Goal: Task Accomplishment & Management: Manage account settings

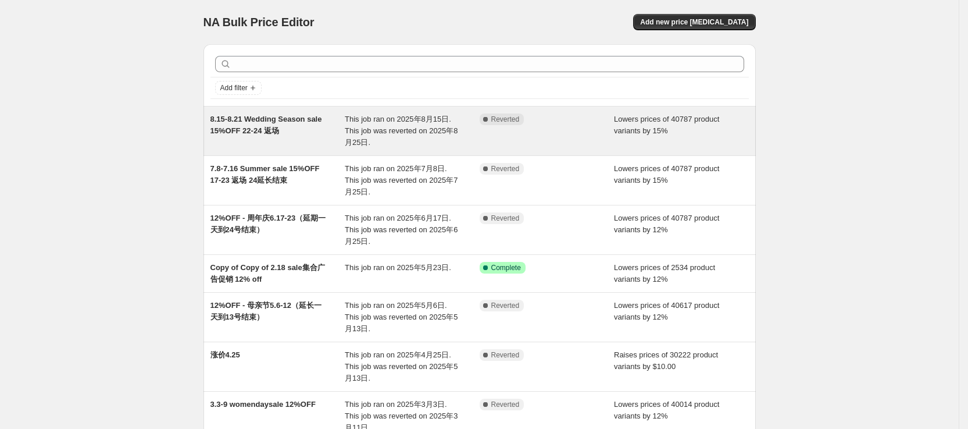
click at [545, 126] on div "Complete Reverted" at bounding box center [547, 130] width 135 height 35
click at [508, 122] on span "Reverted" at bounding box center [505, 119] width 28 height 9
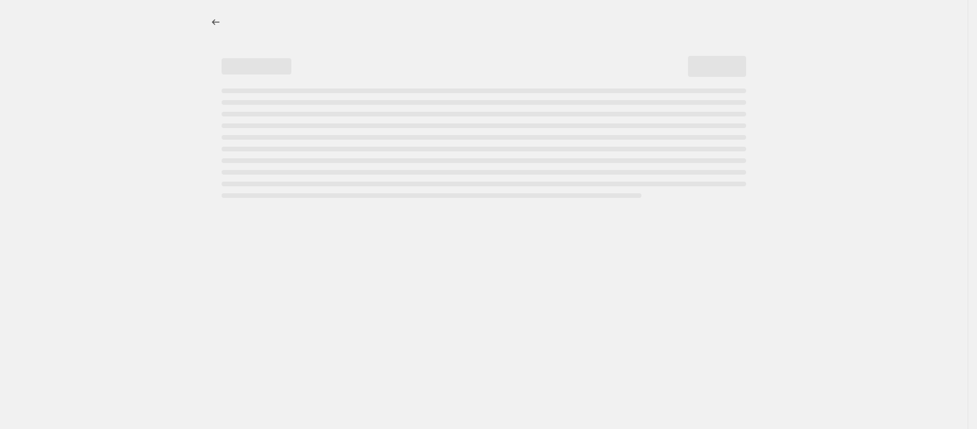
select select "percentage"
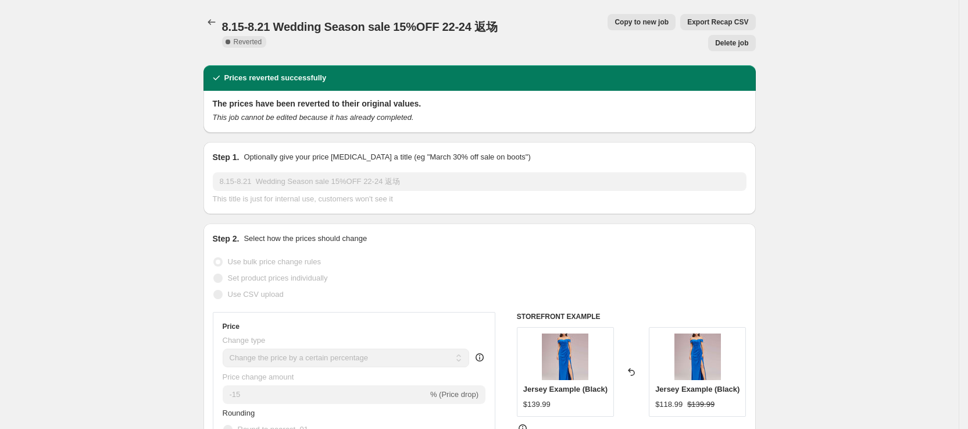
click at [615, 22] on span "Copy to new job" at bounding box center [642, 21] width 54 height 9
select select "percentage"
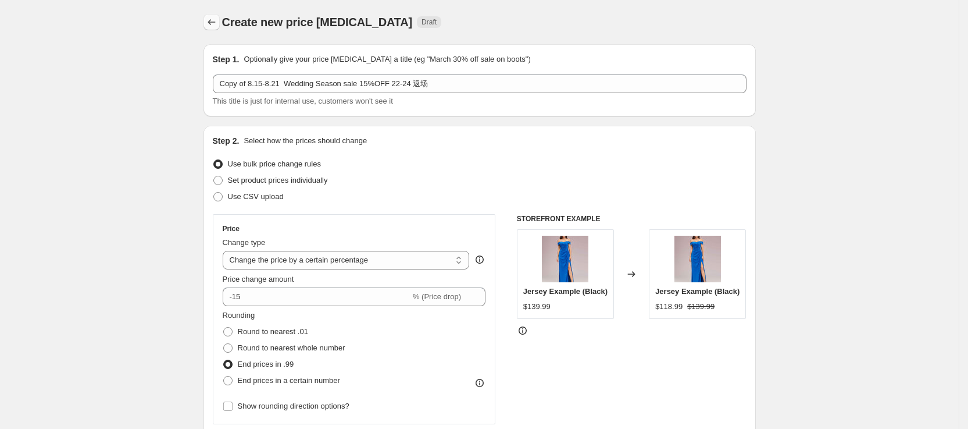
click at [210, 20] on icon "Price change jobs" at bounding box center [212, 22] width 12 height 12
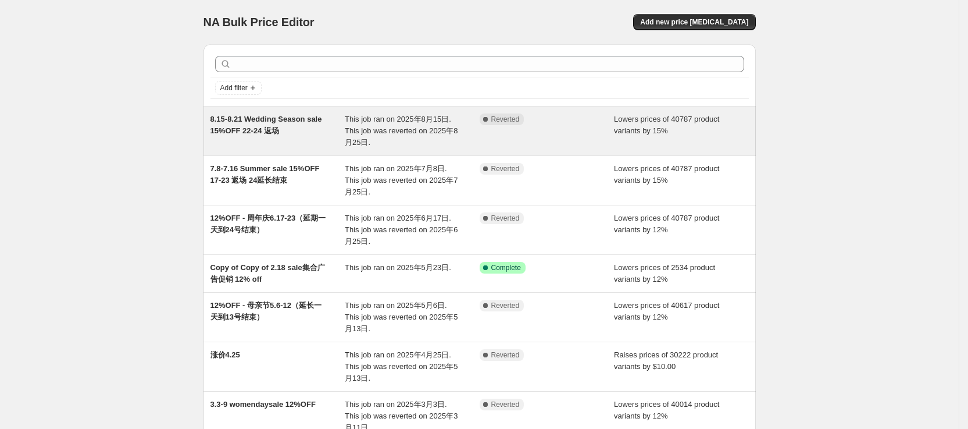
click at [559, 131] on div "Complete Reverted" at bounding box center [547, 130] width 135 height 35
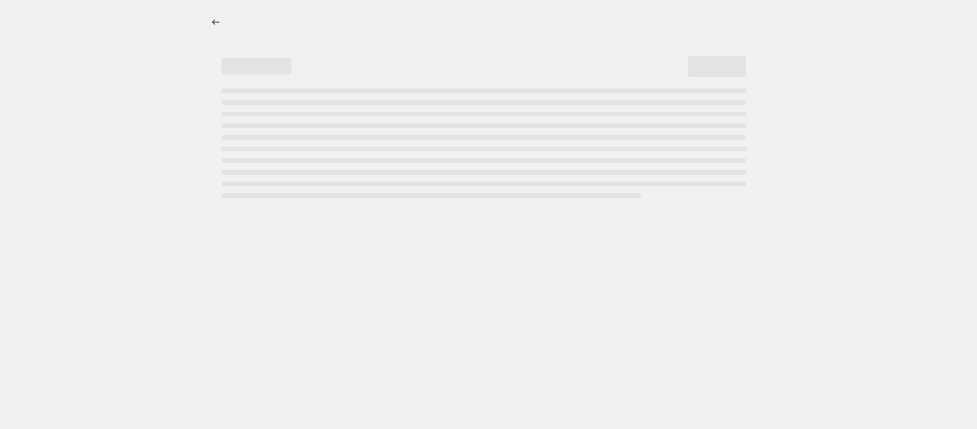
select select "percentage"
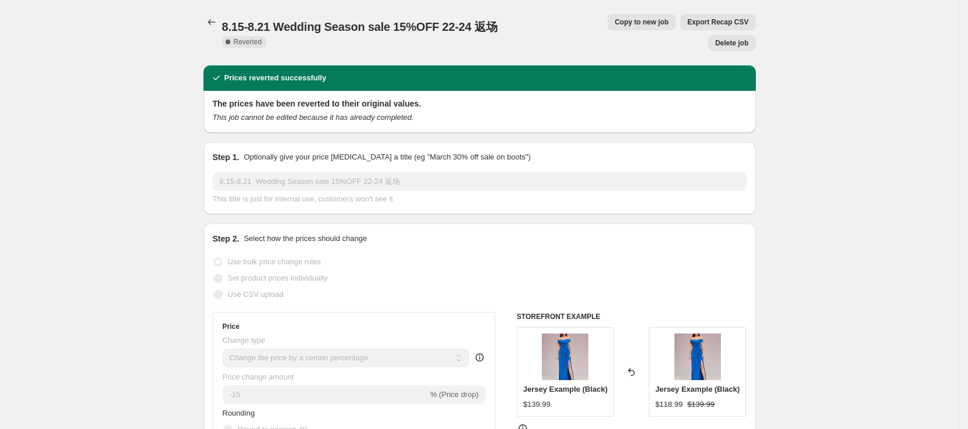
click at [615, 23] on span "Copy to new job" at bounding box center [642, 21] width 54 height 9
select select "percentage"
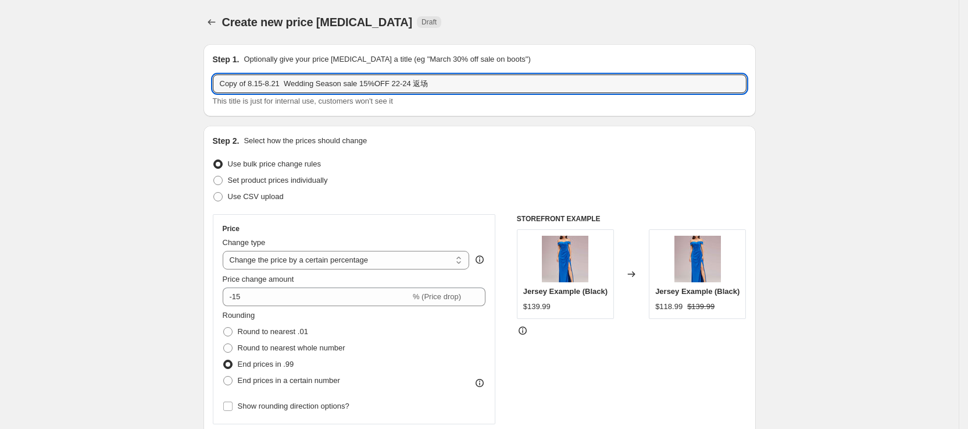
drag, startPoint x: 243, startPoint y: 84, endPoint x: 215, endPoint y: 83, distance: 28.6
click at [215, 83] on div "Step 1. Optionally give your price [MEDICAL_DATA] a title (eg "March 30% off sa…" at bounding box center [480, 80] width 553 height 72
click at [405, 81] on input "9.9-815 Wedding Season sale 15%OFF 22-24 返场" at bounding box center [480, 83] width 534 height 19
drag, startPoint x: 377, startPoint y: 84, endPoint x: 358, endPoint y: 84, distance: 19.8
click at [358, 84] on input "9.9-815 Wedding Season sale 15%OFF 22-24 返场" at bounding box center [480, 83] width 534 height 19
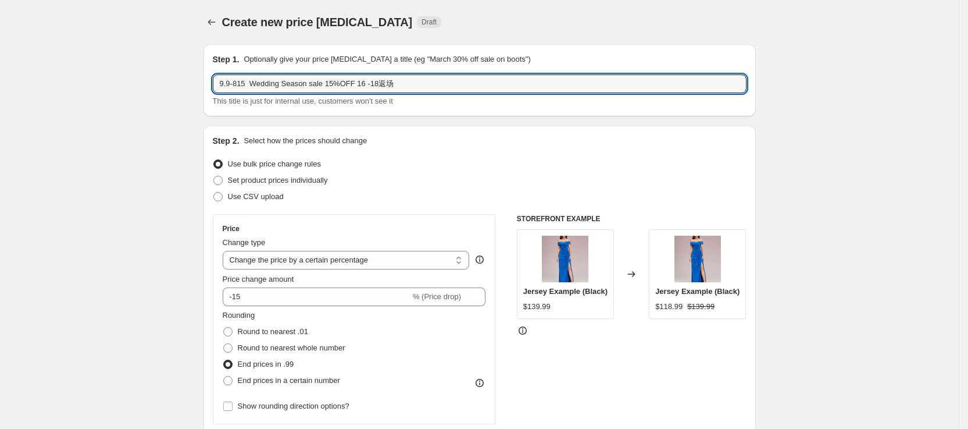
type input "9.9-815 Wedding Season sale 15%OFF 16 -18返场"
click at [402, 215] on div "Price Change type Change the price to a certain amount Change the price by a ce…" at bounding box center [354, 319] width 283 height 210
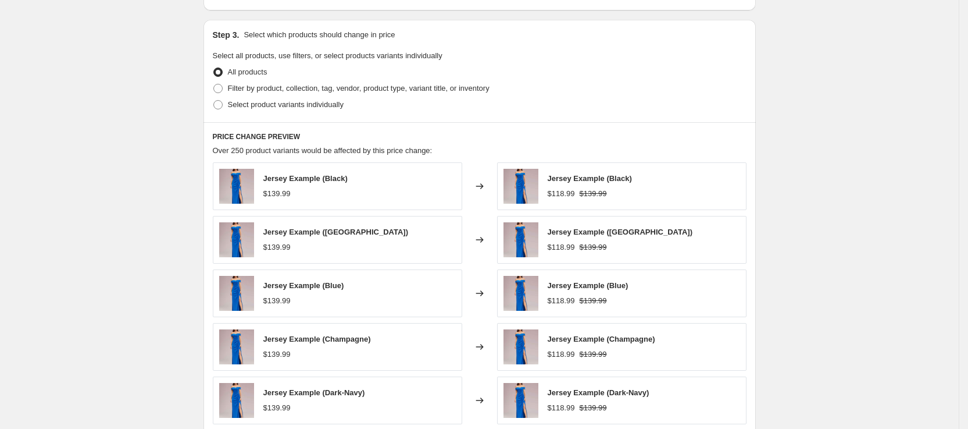
scroll to position [735, 0]
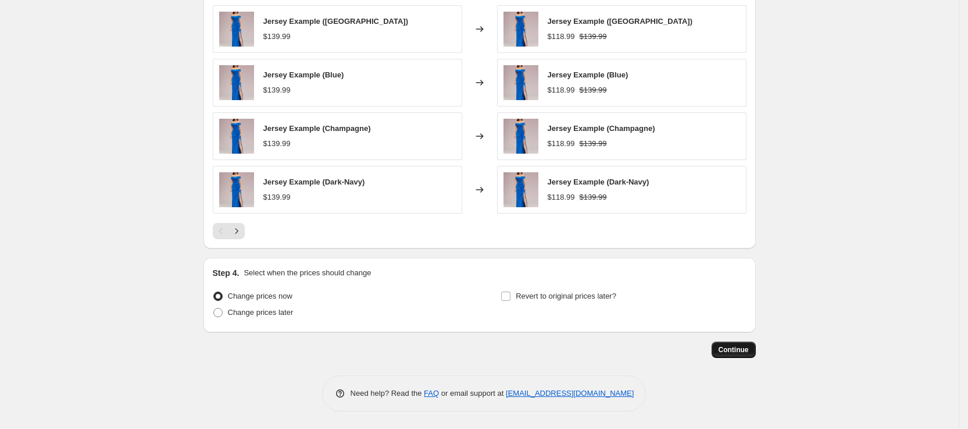
click at [741, 348] on span "Continue" at bounding box center [734, 349] width 30 height 9
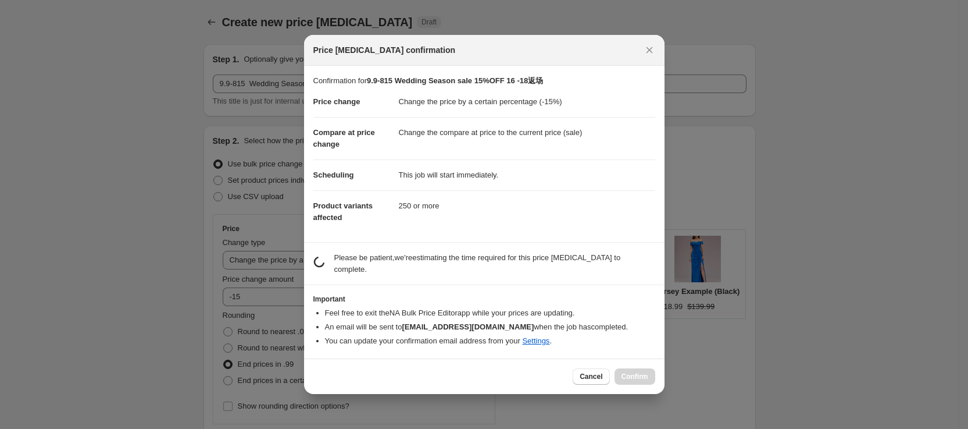
scroll to position [0, 0]
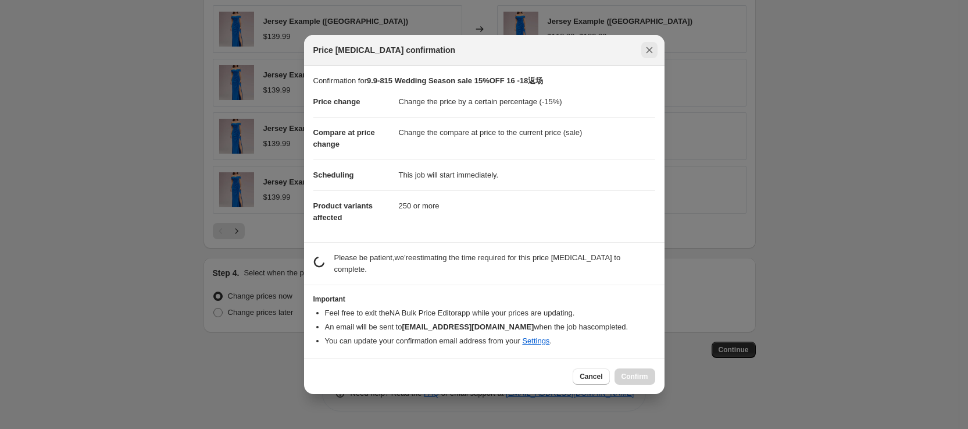
click at [649, 56] on icon "Close" at bounding box center [650, 50] width 12 height 12
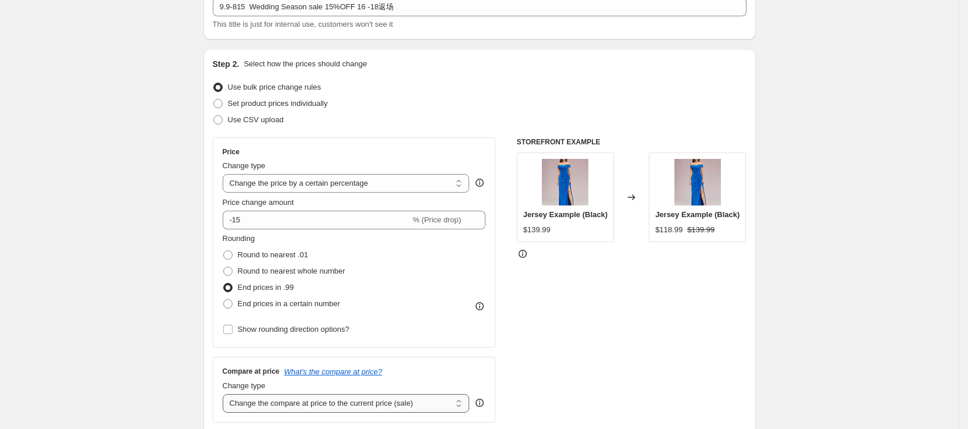
scroll to position [37, 0]
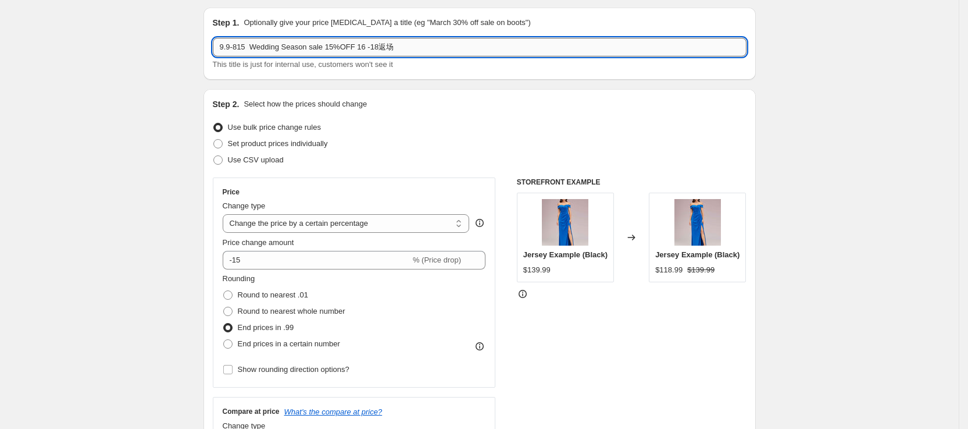
click at [468, 51] on input "9.9-815 Wedding Season sale 15%OFF 16 -18返场" at bounding box center [480, 47] width 534 height 19
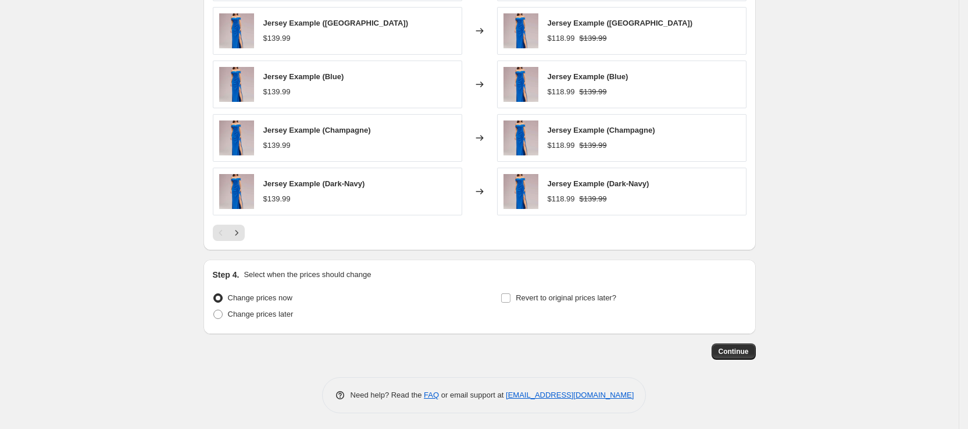
scroll to position [735, 0]
click at [283, 315] on span "Change prices later" at bounding box center [261, 312] width 66 height 9
click at [214, 308] on input "Change prices later" at bounding box center [213, 308] width 1 height 1
radio input "true"
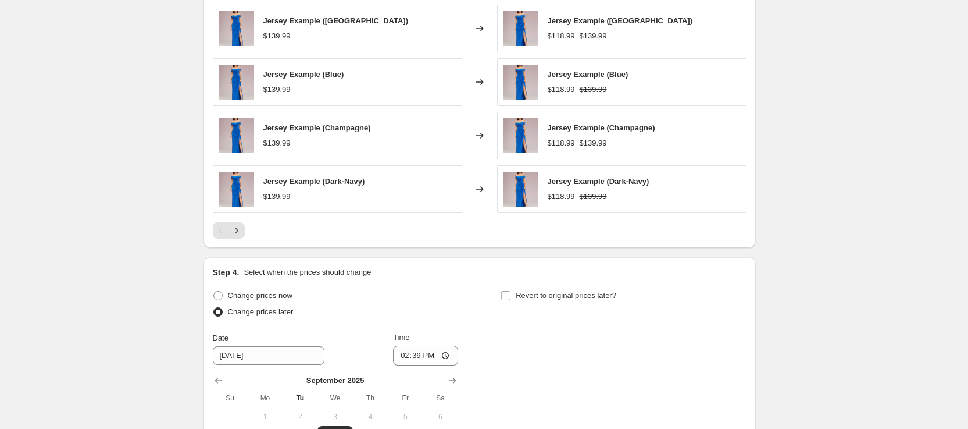
scroll to position [822, 0]
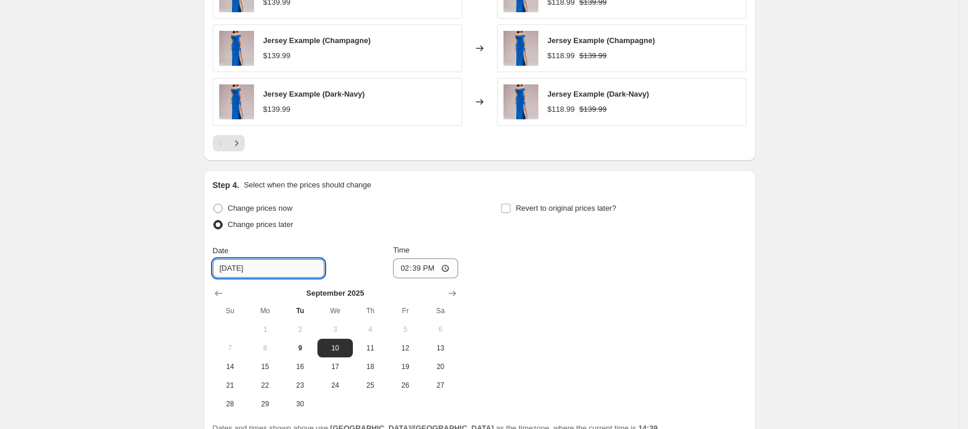
click at [266, 270] on input "[DATE]" at bounding box center [269, 268] width 112 height 19
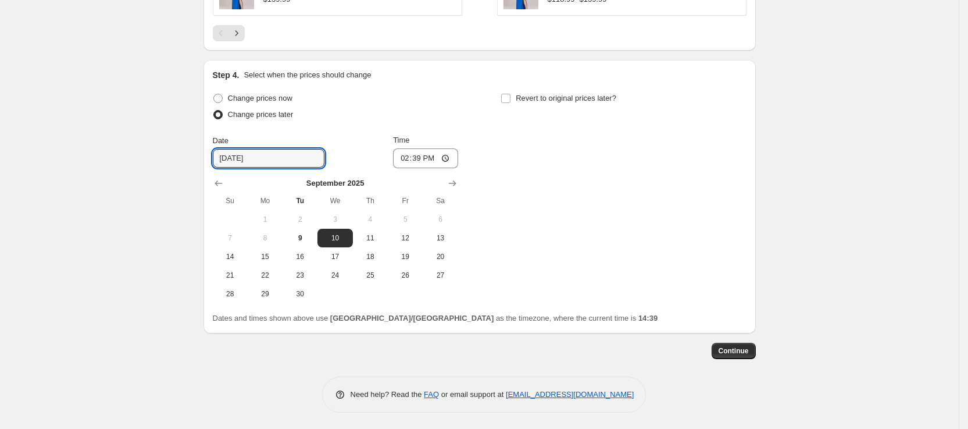
scroll to position [933, 0]
click at [238, 159] on input "[DATE]" at bounding box center [269, 157] width 112 height 19
type input "[DATE]"
click at [436, 154] on input "14:39" at bounding box center [425, 157] width 65 height 20
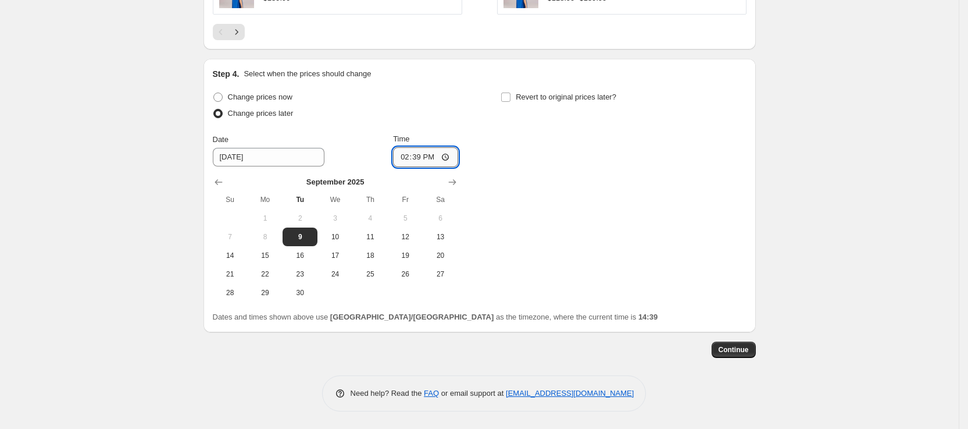
click at [427, 158] on input "14:39" at bounding box center [425, 157] width 65 height 20
type input "15:00"
click at [461, 180] on button "Show next month, October 2025" at bounding box center [452, 182] width 16 height 16
click at [749, 352] on span "Continue" at bounding box center [734, 349] width 30 height 9
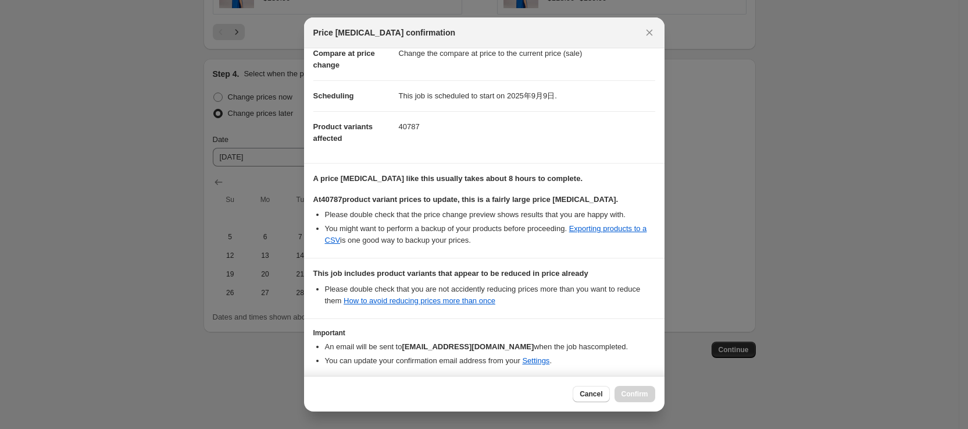
scroll to position [111, 0]
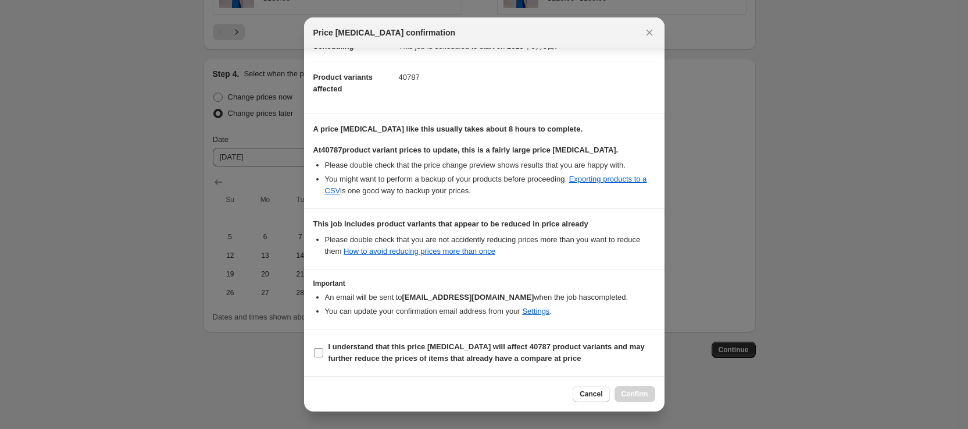
click at [322, 350] on input "I understand that this price [MEDICAL_DATA] will affect 40787 product variants …" at bounding box center [318, 352] width 9 height 9
checkbox input "true"
click at [627, 397] on span "Confirm" at bounding box center [635, 393] width 27 height 9
type input "9.9-815 Wedding Season sale 15%OFF 16 -18返场"
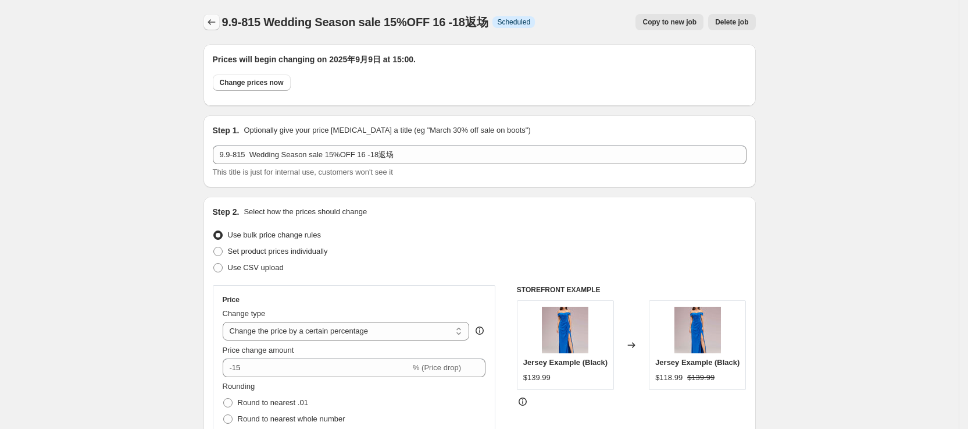
click at [216, 19] on icon "Price change jobs" at bounding box center [212, 22] width 12 height 12
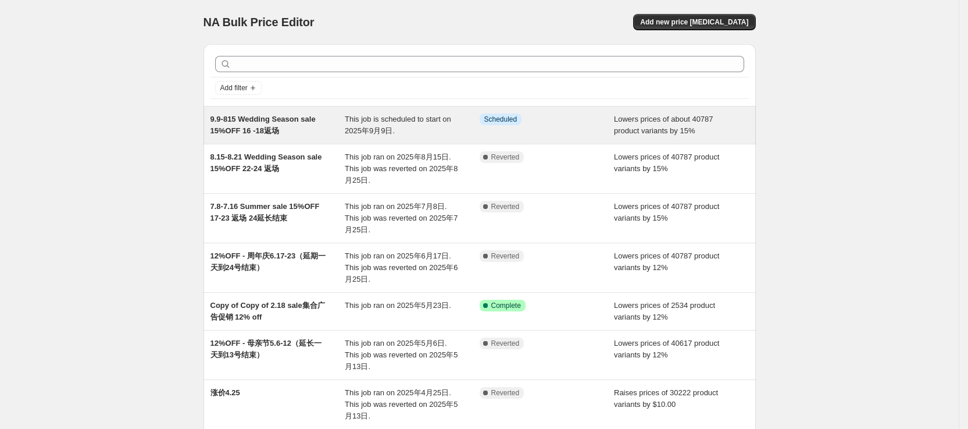
click at [444, 121] on span "This job is scheduled to start on 2025年9月9日." at bounding box center [398, 125] width 106 height 20
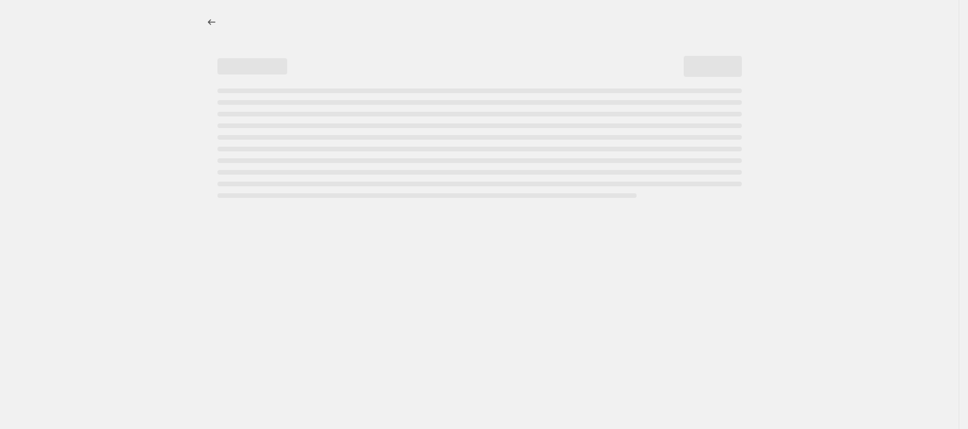
select select "percentage"
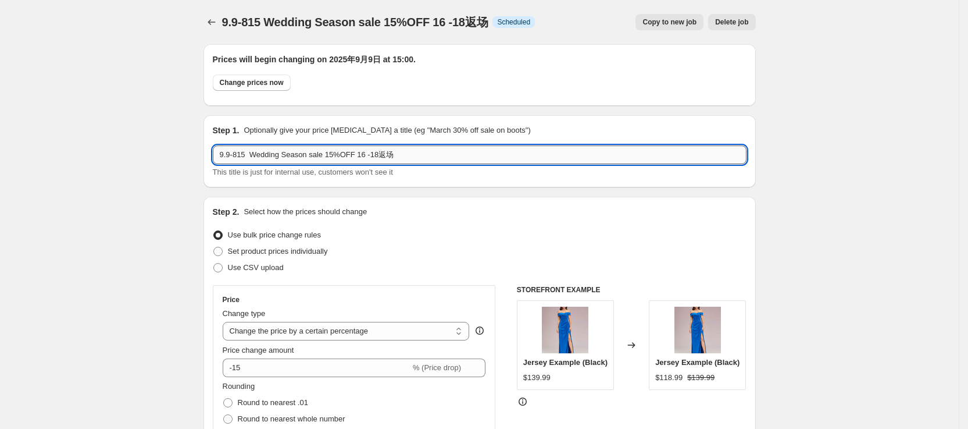
click at [241, 153] on input "9.9-815 Wedding Season sale 15%OFF 16 -18返场" at bounding box center [480, 154] width 534 height 19
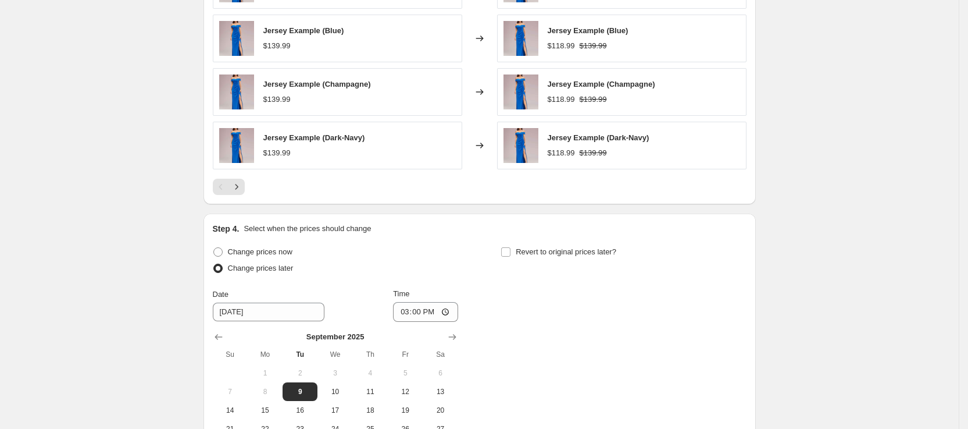
scroll to position [1004, 0]
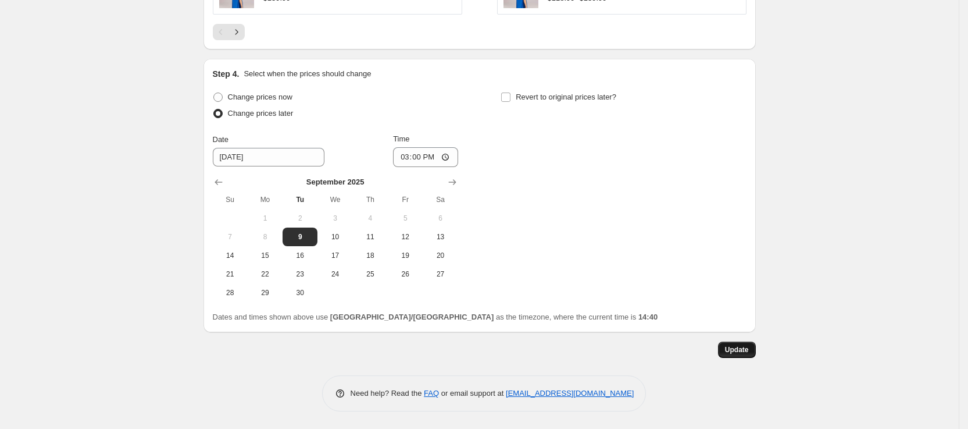
type input "9.9-15 Wedding Season sale 15%OFF 16 -18返场"
click at [736, 347] on span "Update" at bounding box center [737, 349] width 24 height 9
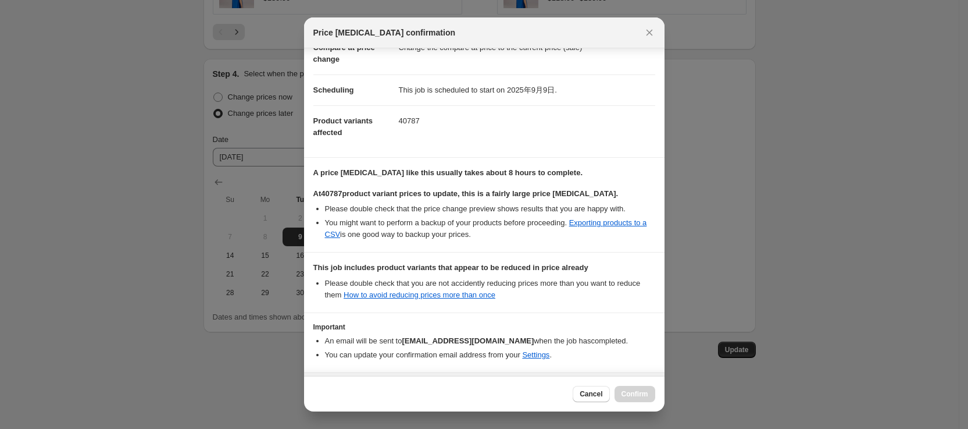
scroll to position [111, 0]
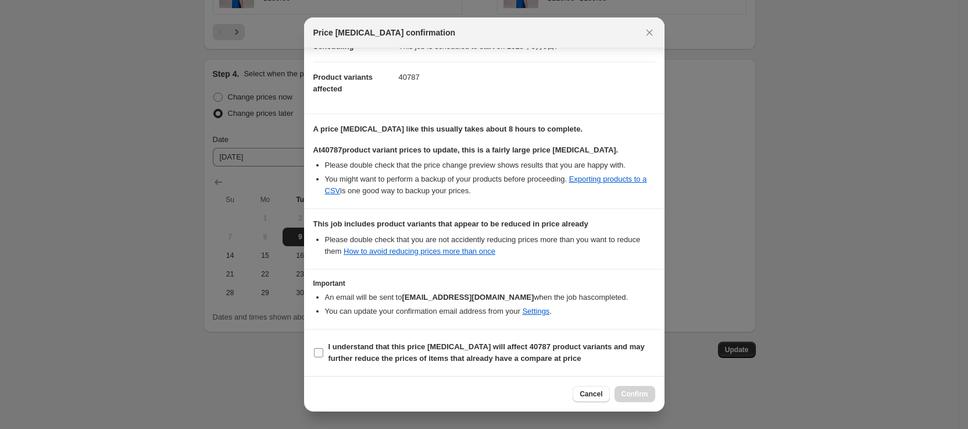
click at [316, 351] on input "I understand that this price [MEDICAL_DATA] will affect 40787 product variants …" at bounding box center [318, 352] width 9 height 9
checkbox input "true"
click at [644, 397] on span "Confirm" at bounding box center [635, 393] width 27 height 9
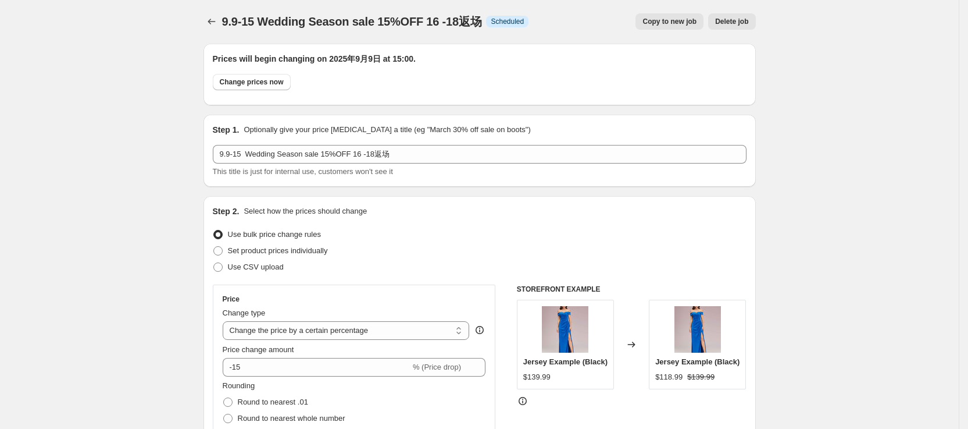
scroll to position [0, 0]
click at [217, 19] on icon "Price change jobs" at bounding box center [212, 22] width 12 height 12
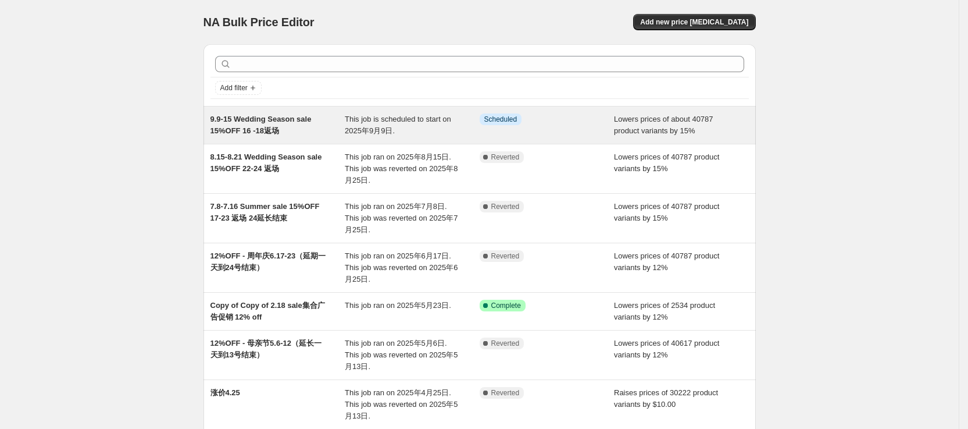
click at [404, 118] on span "This job is scheduled to start on 2025年9月9日." at bounding box center [398, 125] width 106 height 20
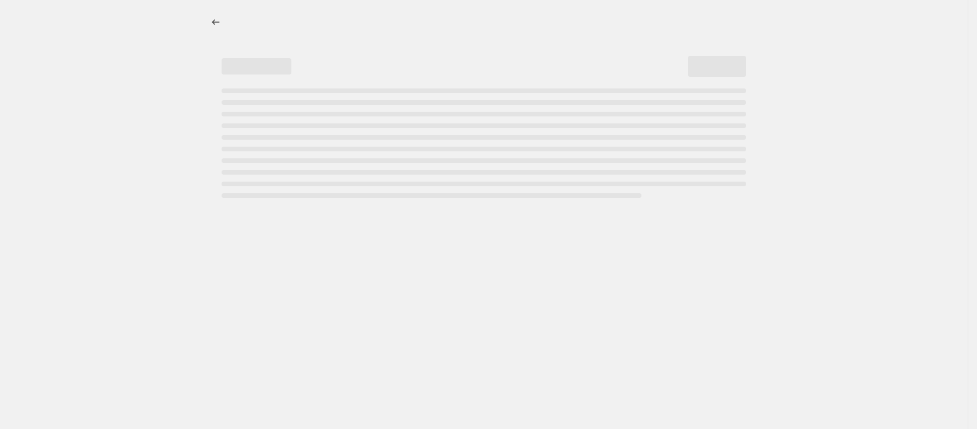
select select "percentage"
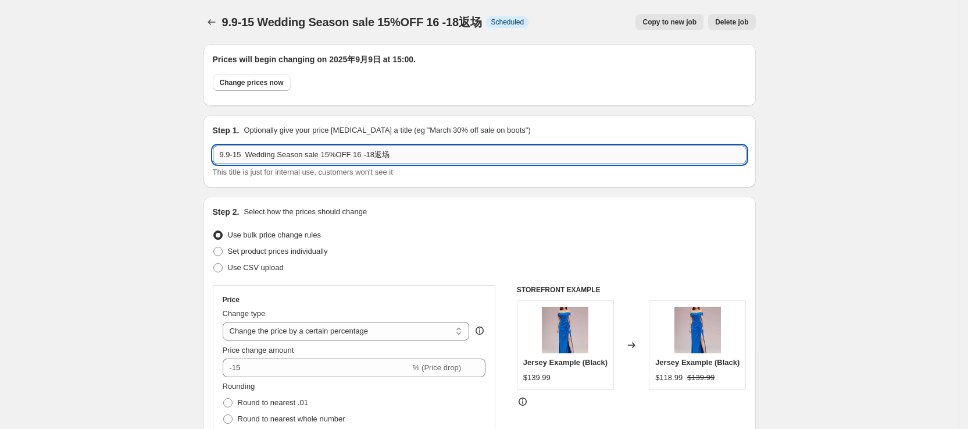
drag, startPoint x: 320, startPoint y: 155, endPoint x: 247, endPoint y: 154, distance: 72.7
click at [247, 154] on input "9.9-15 Wedding Season sale 15%OFF 16 -18返场" at bounding box center [480, 154] width 534 height 19
paste input "Fall Arrival Event"
type input "9.9-15 Fall Arrival Event 15%OFF 16 -18返场"
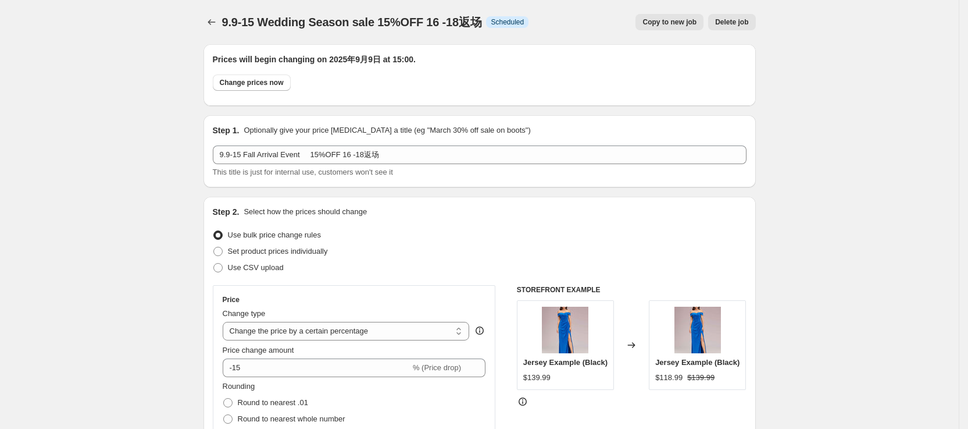
click at [482, 206] on div "Step 2. Select how the prices should change" at bounding box center [480, 212] width 534 height 12
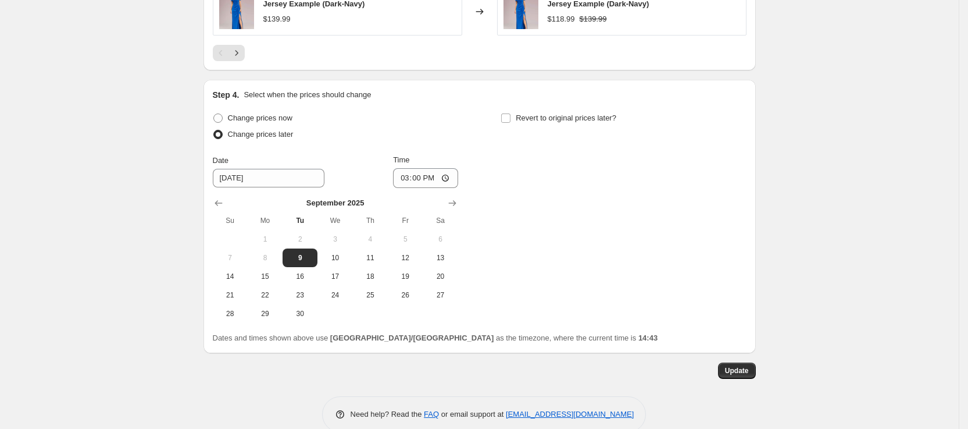
scroll to position [1004, 0]
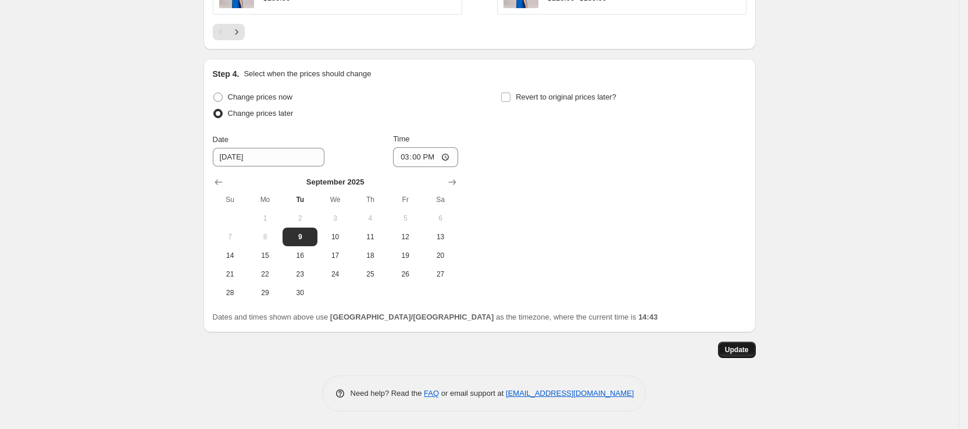
click at [730, 350] on span "Update" at bounding box center [737, 349] width 24 height 9
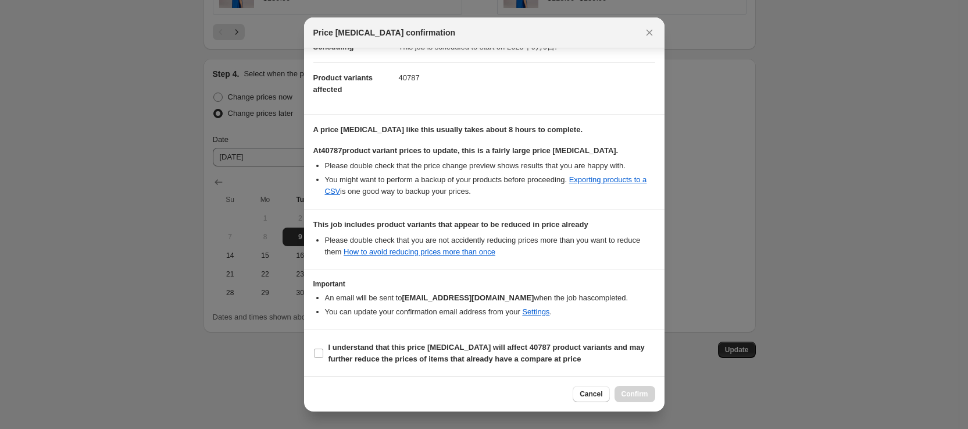
scroll to position [111, 0]
click at [377, 351] on span "I understand that this price [MEDICAL_DATA] will affect 40787 product variants …" at bounding box center [492, 352] width 327 height 23
click at [323, 351] on input "I understand that this price [MEDICAL_DATA] will affect 40787 product variants …" at bounding box center [318, 352] width 9 height 9
checkbox input "true"
click at [641, 394] on span "Confirm" at bounding box center [635, 393] width 27 height 9
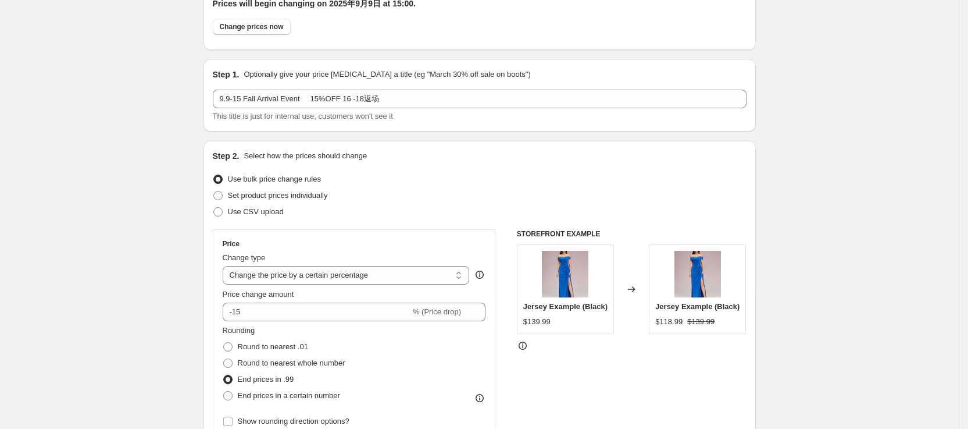
scroll to position [0, 0]
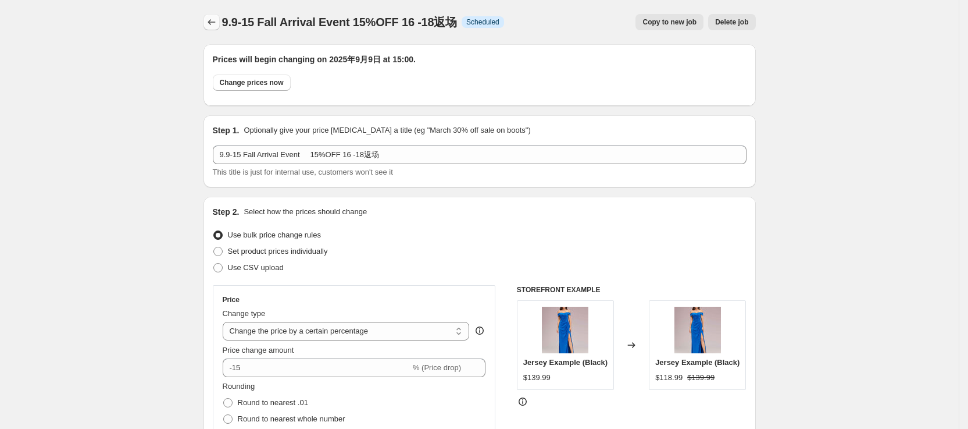
click at [211, 26] on icon "Price change jobs" at bounding box center [212, 22] width 12 height 12
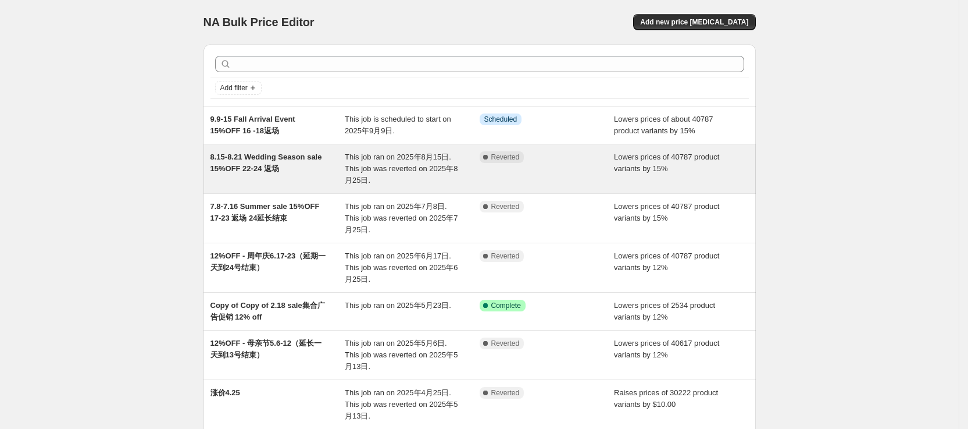
click at [601, 180] on div "Complete Reverted" at bounding box center [547, 168] width 135 height 35
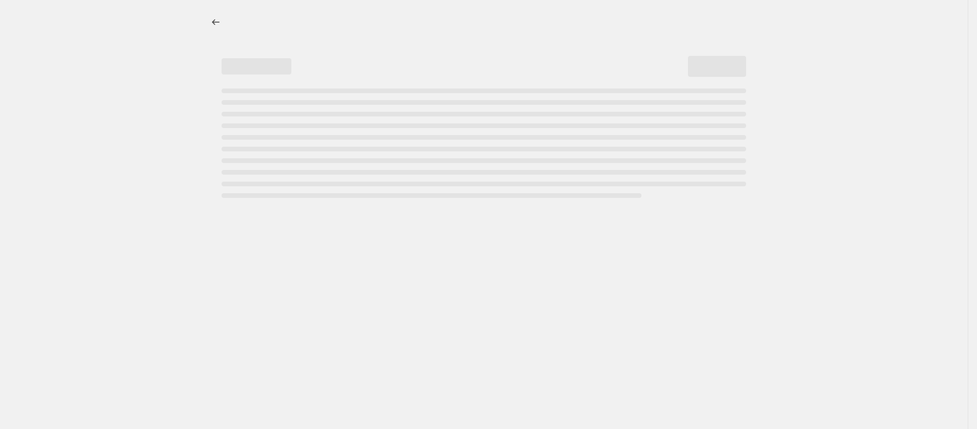
select select "percentage"
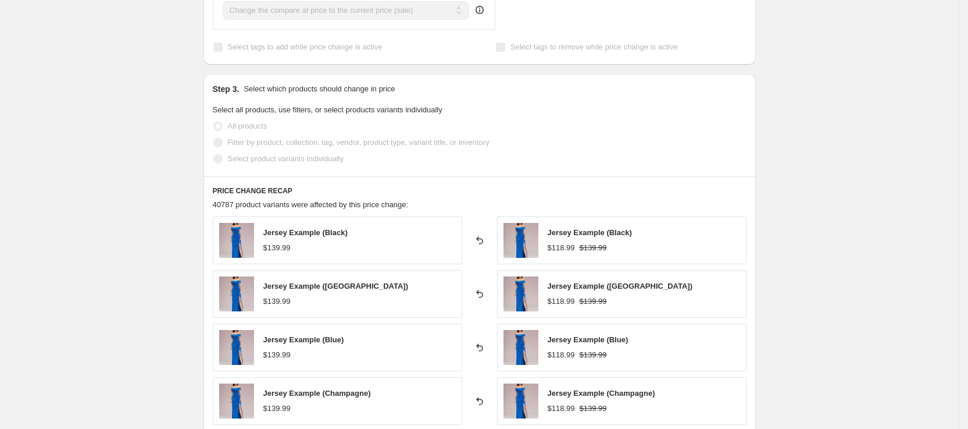
scroll to position [1003, 0]
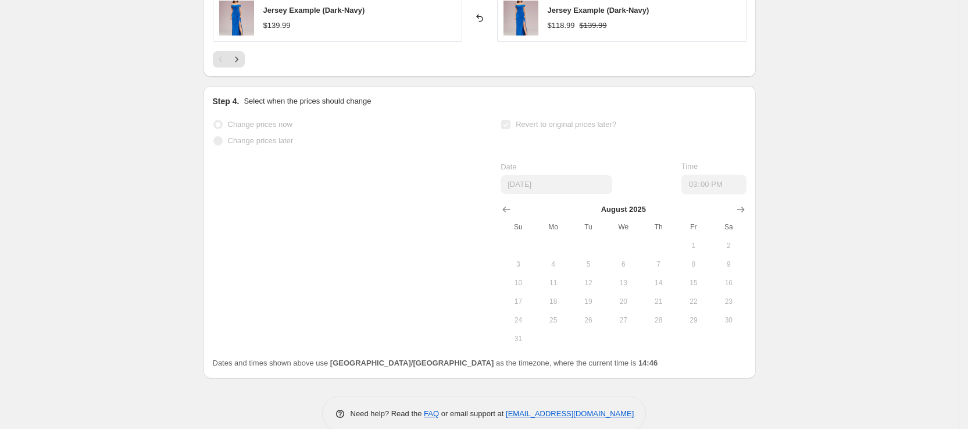
click at [217, 136] on span at bounding box center [218, 141] width 10 height 10
click at [522, 120] on span "Revert to original prices later?" at bounding box center [566, 124] width 101 height 9
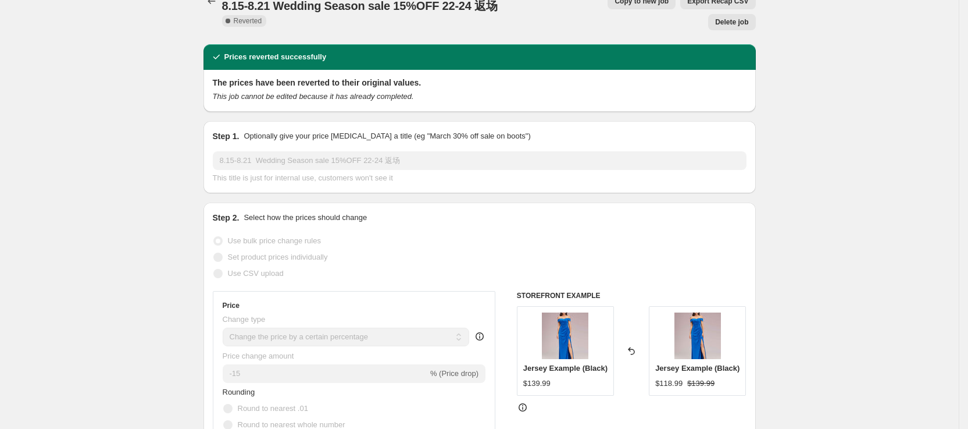
scroll to position [0, 0]
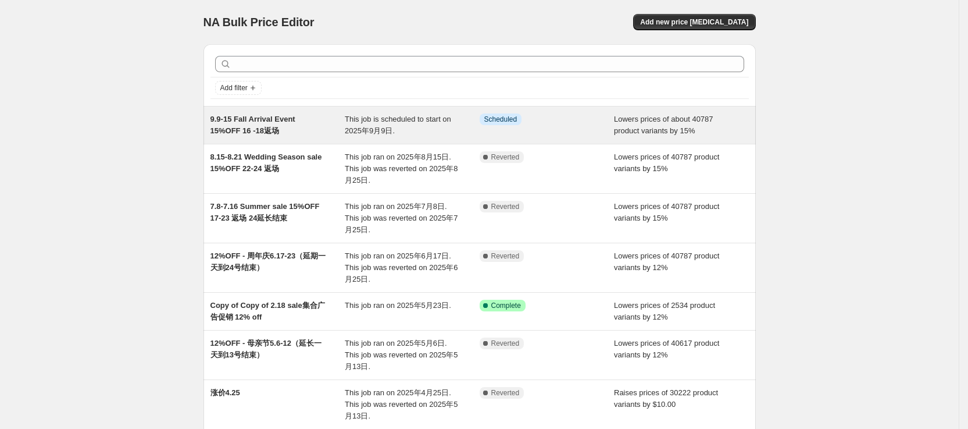
click at [557, 133] on div "Info Scheduled" at bounding box center [547, 124] width 135 height 23
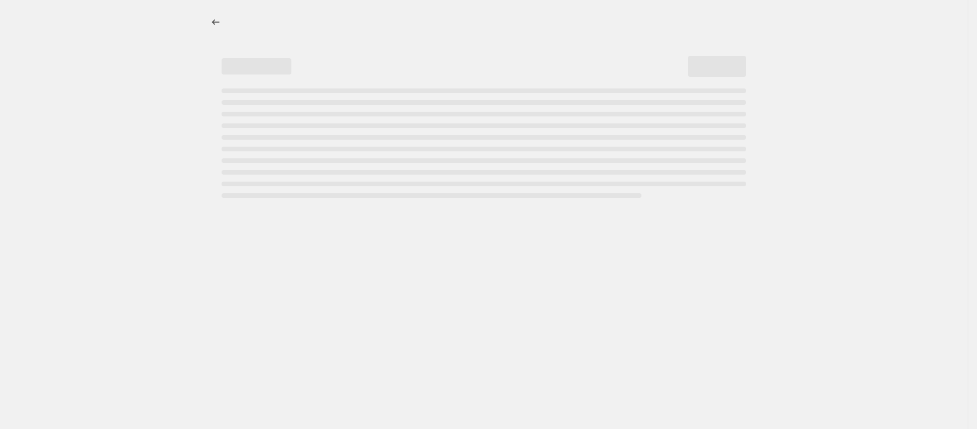
select select "percentage"
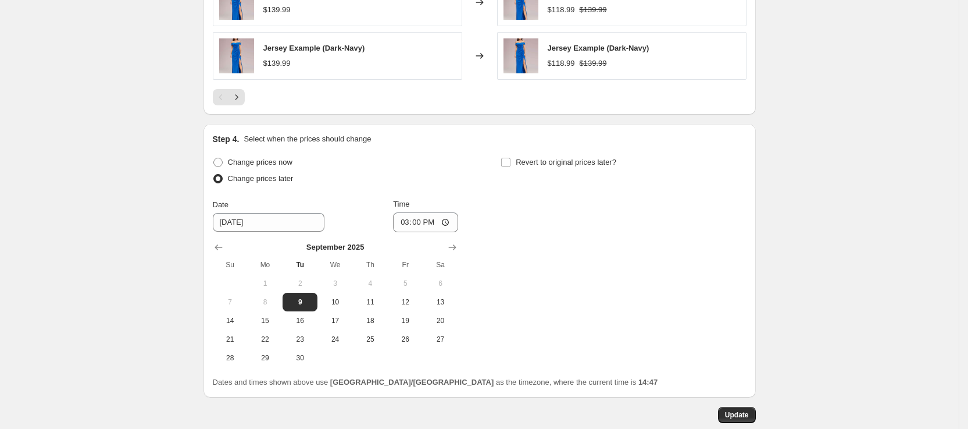
scroll to position [1004, 0]
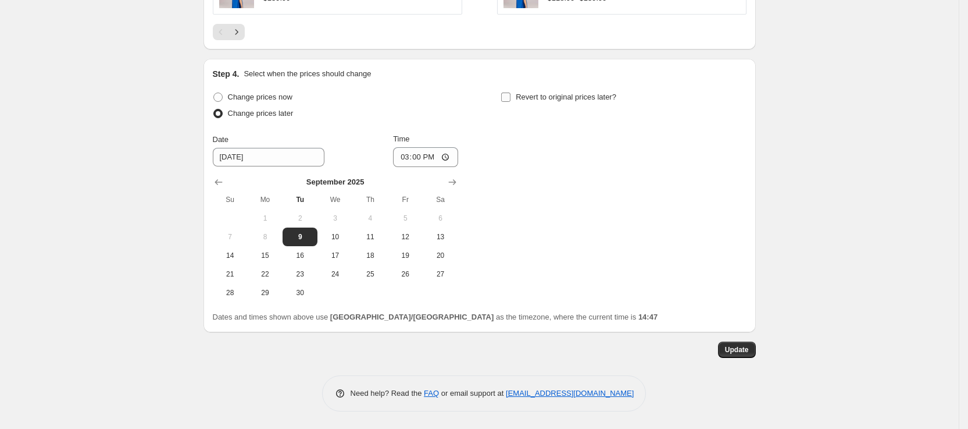
click at [522, 97] on span "Revert to original prices later?" at bounding box center [566, 96] width 101 height 9
click at [511, 97] on input "Revert to original prices later?" at bounding box center [505, 96] width 9 height 9
checkbox input "true"
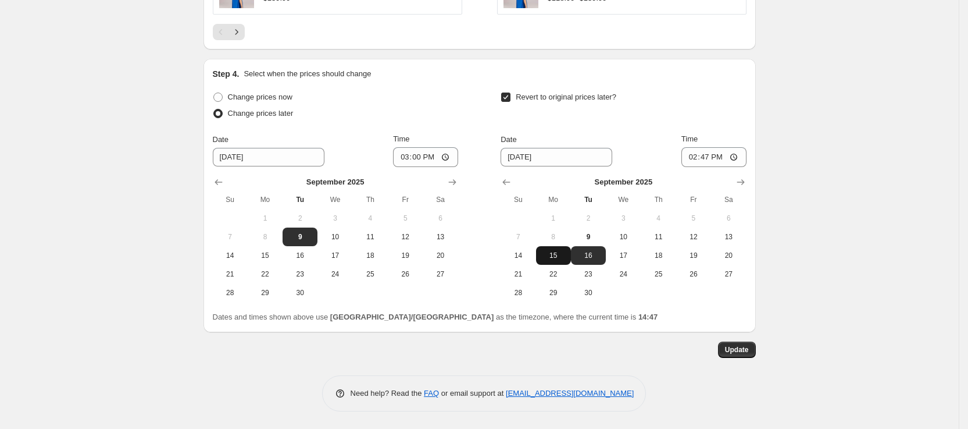
click at [564, 258] on span "15" at bounding box center [554, 255] width 26 height 9
type input "[DATE]"
click at [741, 155] on input "14:47" at bounding box center [714, 157] width 65 height 20
type input "15:47"
click at [590, 259] on span "16" at bounding box center [589, 255] width 26 height 9
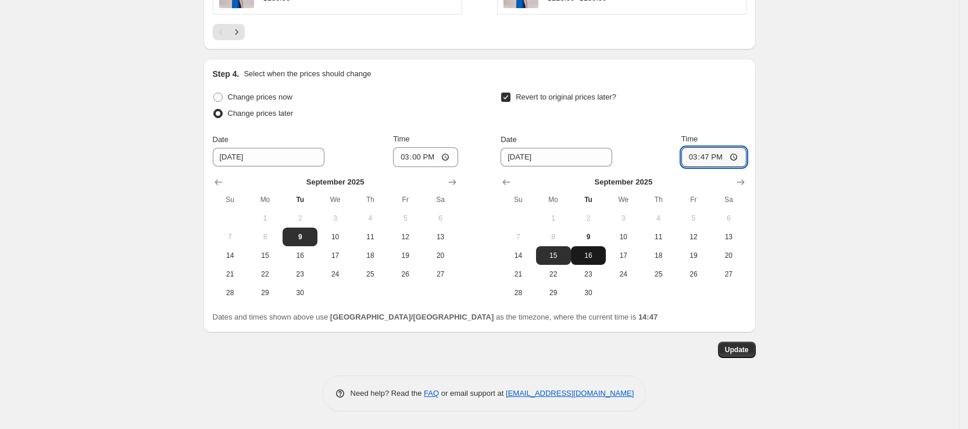
type input "[DATE]"
click at [735, 158] on input "15:47" at bounding box center [714, 157] width 65 height 20
type input "15:00"
click at [749, 351] on span "Update" at bounding box center [737, 349] width 24 height 9
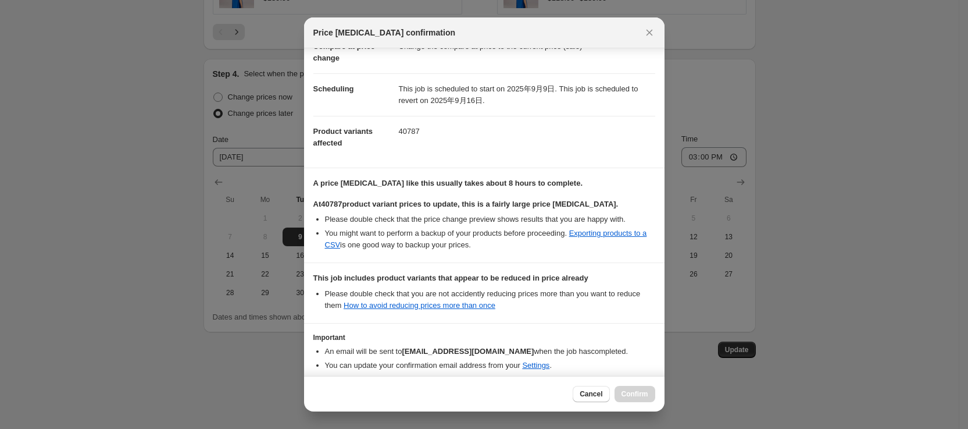
scroll to position [123, 0]
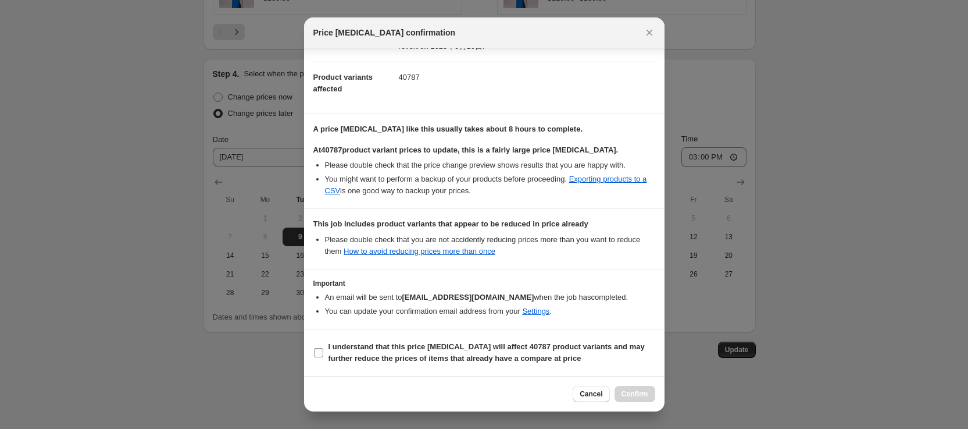
click at [331, 351] on span "I understand that this price [MEDICAL_DATA] will affect 40787 product variants …" at bounding box center [492, 352] width 327 height 23
click at [323, 351] on input "I understand that this price [MEDICAL_DATA] will affect 40787 product variants …" at bounding box center [318, 352] width 9 height 9
checkbox input "true"
click at [637, 391] on span "Confirm" at bounding box center [635, 393] width 27 height 9
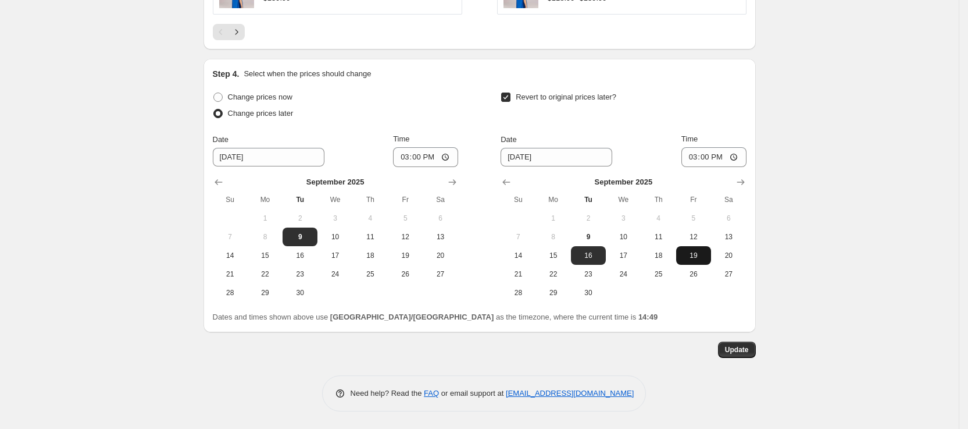
click at [701, 259] on span "19" at bounding box center [694, 255] width 26 height 9
type input "[DATE]"
click at [740, 350] on span "Update" at bounding box center [737, 349] width 24 height 9
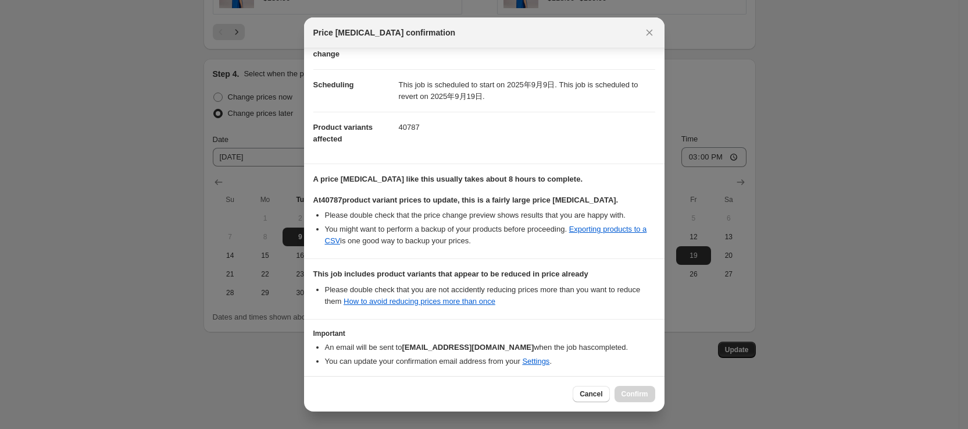
scroll to position [123, 0]
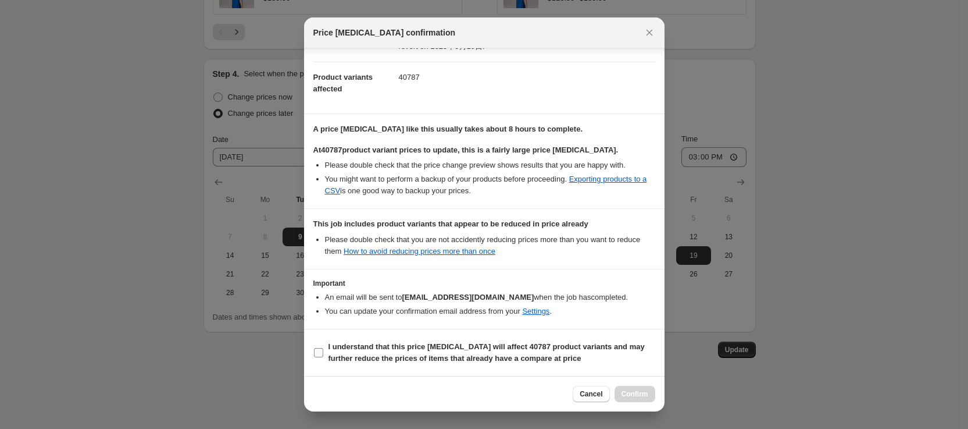
click at [322, 345] on label "I understand that this price [MEDICAL_DATA] will affect 40787 product variants …" at bounding box center [484, 352] width 342 height 28
click at [322, 348] on input "I understand that this price [MEDICAL_DATA] will affect 40787 product variants …" at bounding box center [318, 352] width 9 height 9
checkbox input "true"
click at [633, 394] on span "Confirm" at bounding box center [635, 393] width 27 height 9
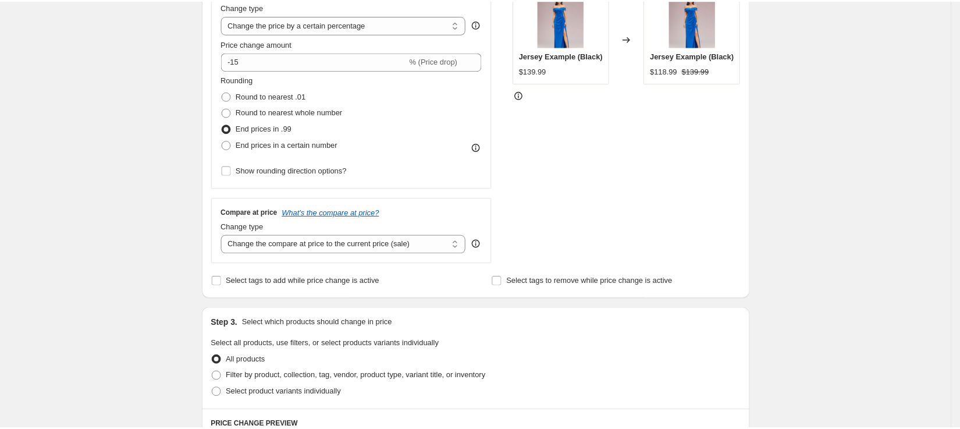
scroll to position [0, 0]
